Goal: Obtain resource: Download file/media

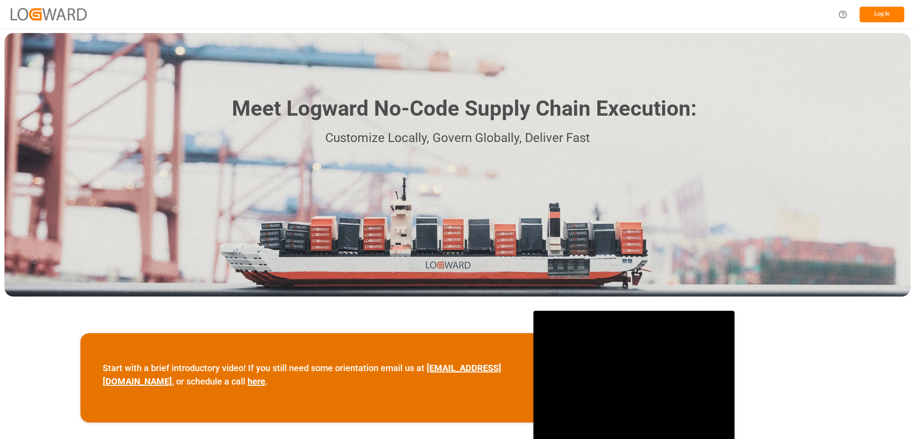
click at [887, 8] on button "Log In" at bounding box center [882, 15] width 45 height 16
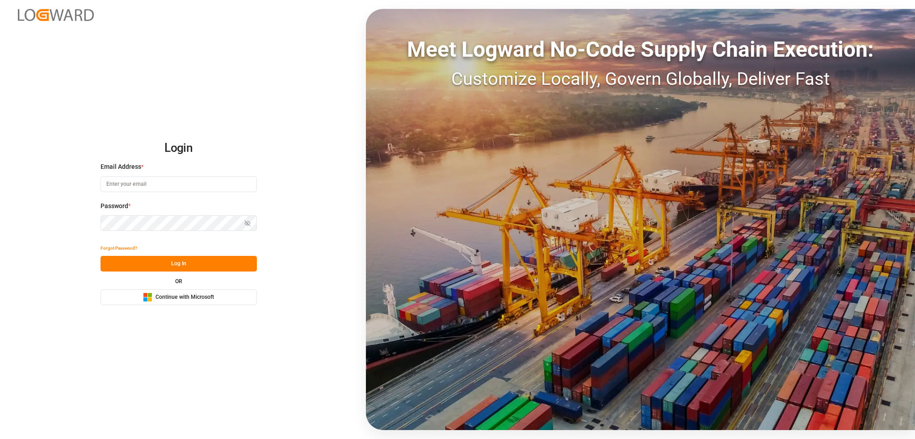
click at [189, 294] on span "Continue with Microsoft" at bounding box center [184, 298] width 59 height 8
click at [171, 295] on span "Continue with Microsoft" at bounding box center [184, 298] width 59 height 8
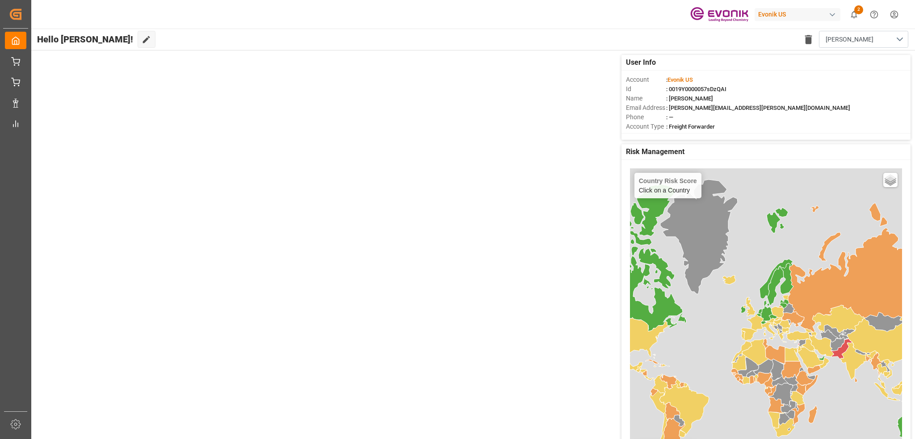
click at [847, 12] on button "2" at bounding box center [854, 14] width 20 height 20
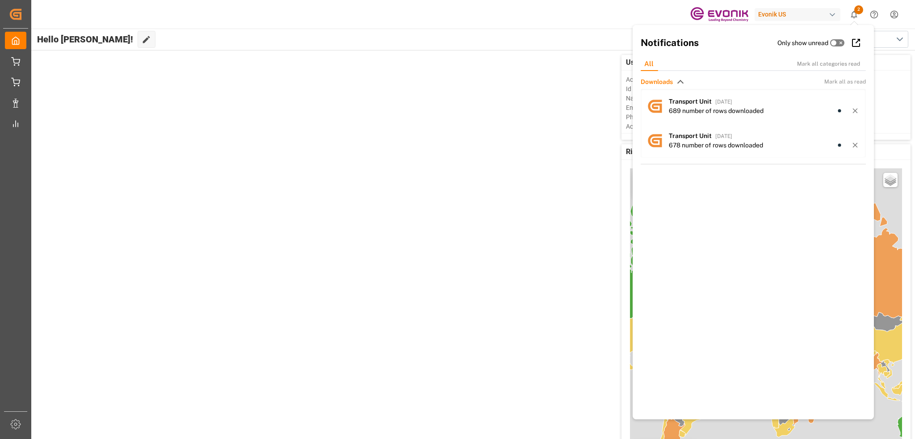
click at [482, 164] on div "User Info Account : Evonik US Id : 0019Y0000057sDzQAI Name : Emely Pokrandt Ema…" at bounding box center [472, 258] width 885 height 416
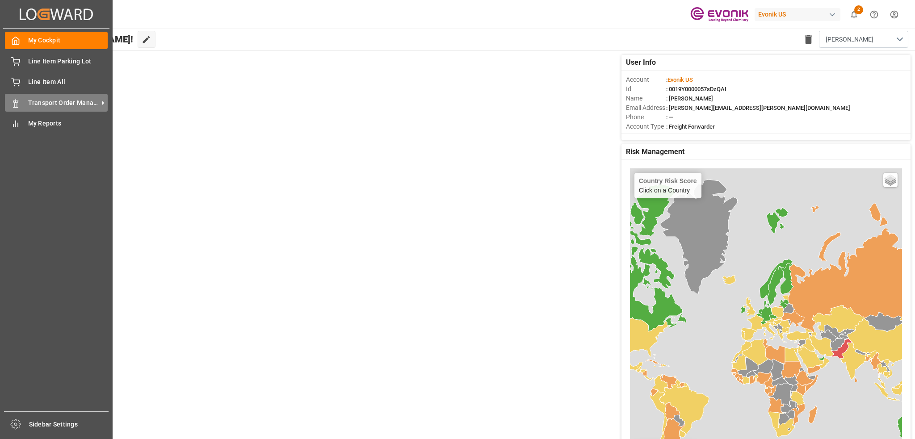
click at [47, 102] on span "Transport Order Management" at bounding box center [63, 102] width 71 height 9
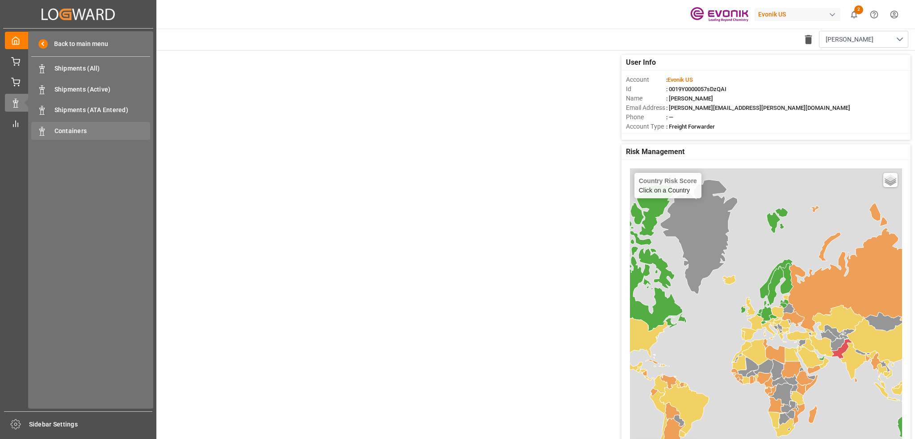
click at [83, 131] on span "Containers" at bounding box center [103, 130] width 96 height 9
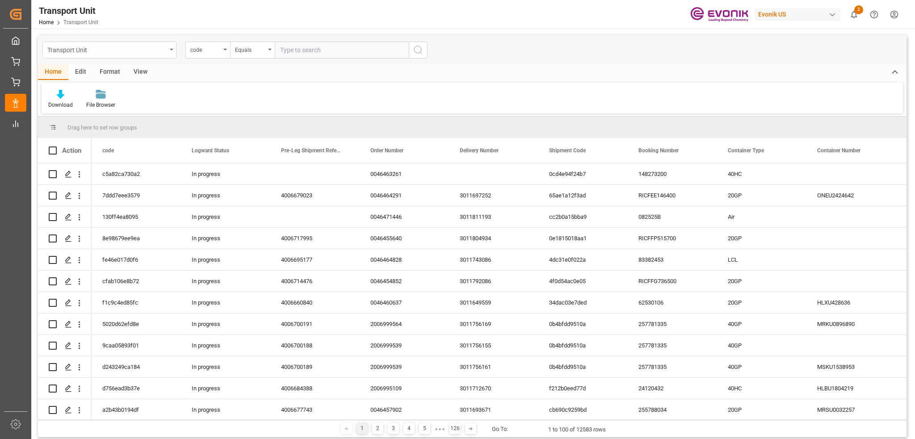
click at [111, 51] on div "Transport Unit" at bounding box center [106, 49] width 119 height 11
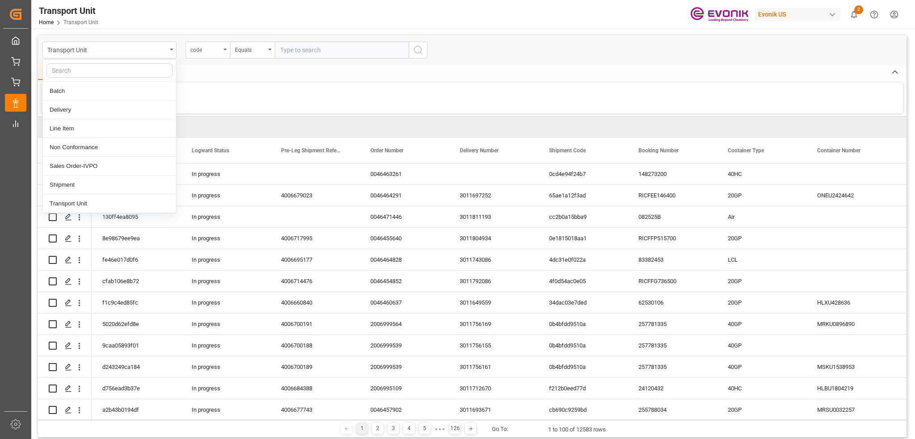
click at [223, 45] on div "code" at bounding box center [207, 50] width 45 height 17
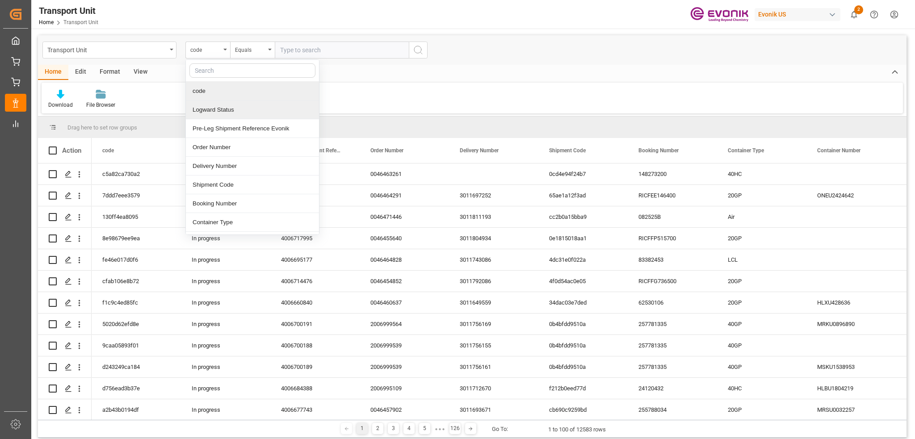
click at [134, 68] on div "View" at bounding box center [140, 72] width 27 height 15
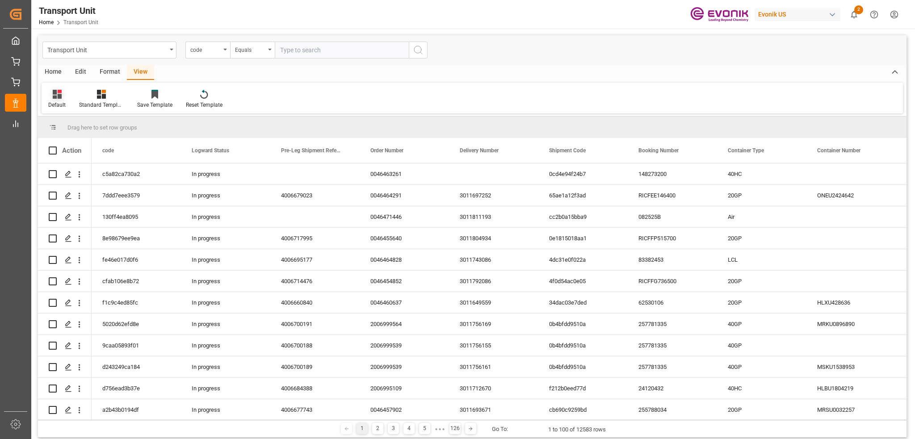
click at [58, 93] on icon at bounding box center [59, 92] width 4 height 4
click at [65, 146] on div "Emely" at bounding box center [92, 144] width 78 height 9
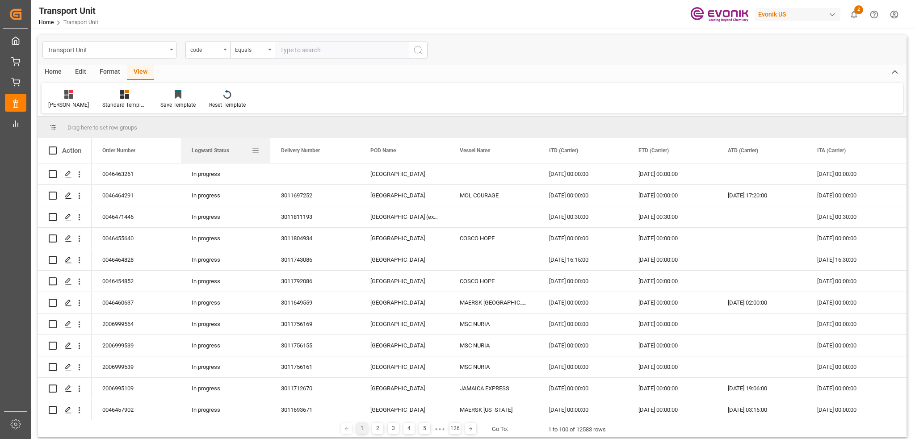
drag, startPoint x: 167, startPoint y: 146, endPoint x: 216, endPoint y: 142, distance: 49.3
click at [216, 142] on div "Logward Status" at bounding box center [226, 150] width 68 height 25
click at [213, 48] on div "code" at bounding box center [205, 49] width 30 height 10
type input "pod nam"
click at [305, 50] on input "text" at bounding box center [342, 50] width 134 height 17
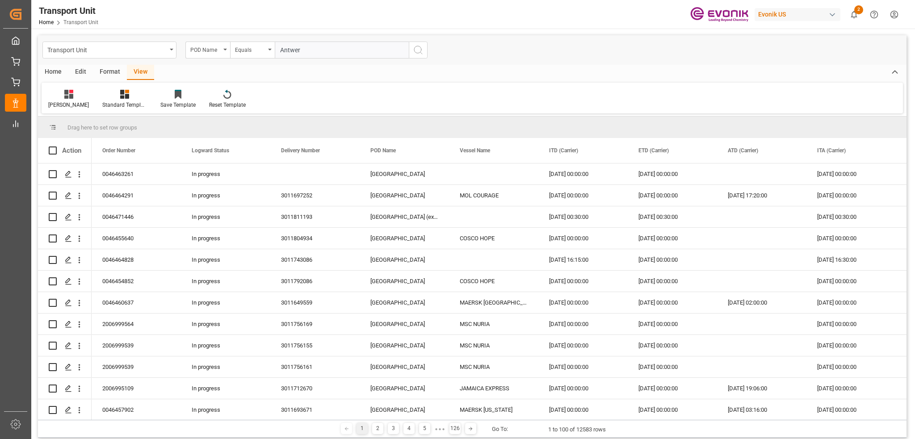
type input "Antwerp"
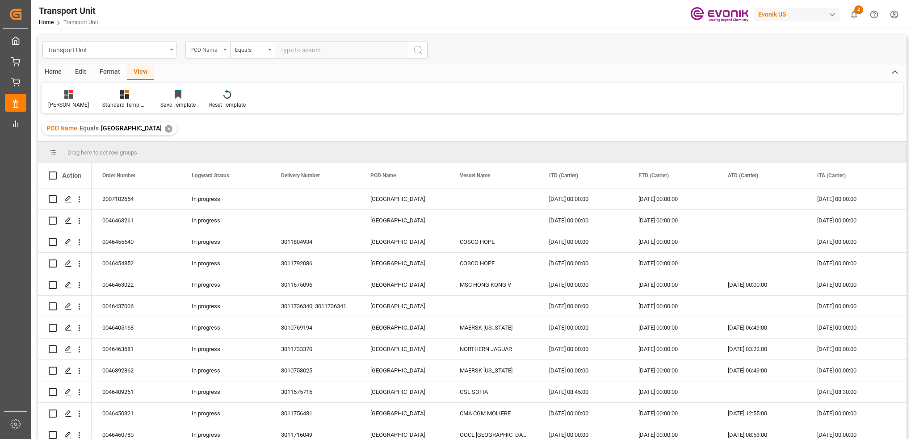
click at [223, 49] on icon "open menu" at bounding box center [225, 50] width 4 height 2
type input "etd"
click at [260, 50] on div "Equals" at bounding box center [250, 49] width 30 height 10
click at [268, 153] on div "Greater than" at bounding box center [297, 147] width 133 height 19
click at [322, 46] on input "text" at bounding box center [342, 50] width 134 height 17
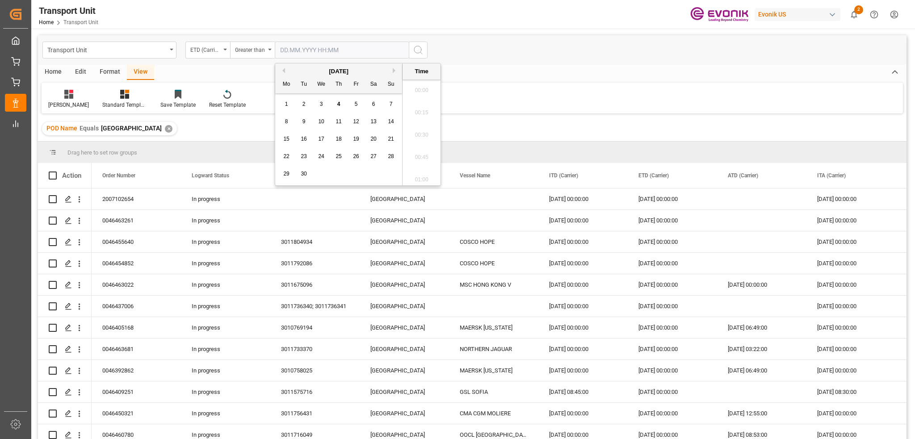
scroll to position [1209, 0]
type input "01.01.2025 00:00"
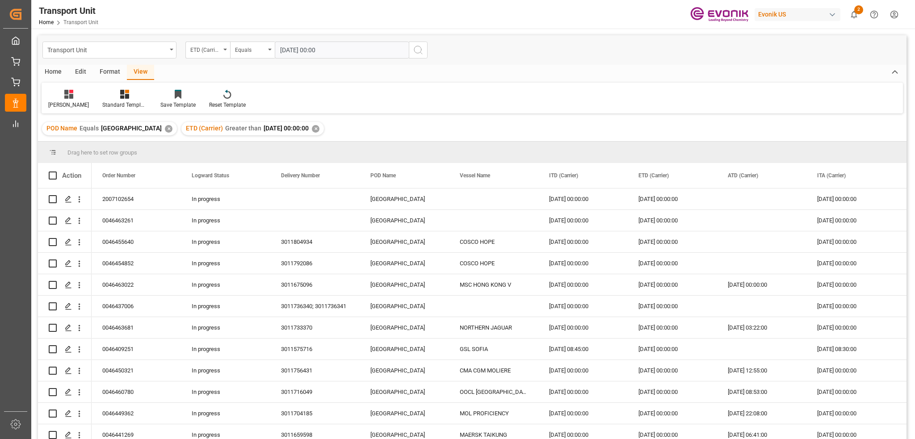
click at [61, 78] on div "Home" at bounding box center [53, 72] width 30 height 15
click at [55, 98] on div at bounding box center [60, 93] width 25 height 9
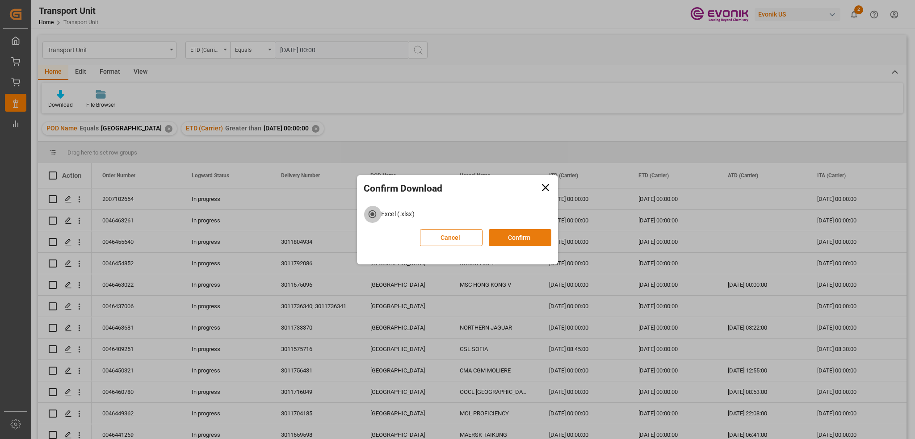
click at [512, 238] on button "Confirm" at bounding box center [520, 237] width 63 height 17
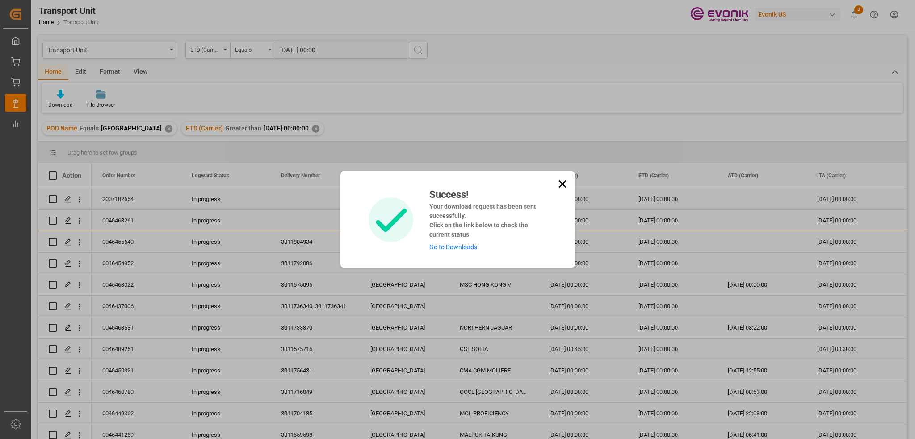
click at [458, 243] on link "Go to Downloads" at bounding box center [453, 246] width 48 height 7
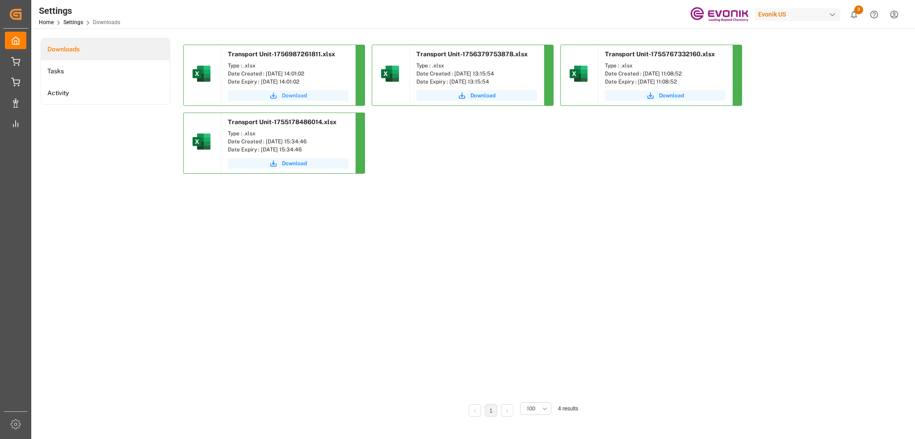
click at [290, 96] on span "Download" at bounding box center [294, 96] width 25 height 8
